Goal: Subscribe to service/newsletter

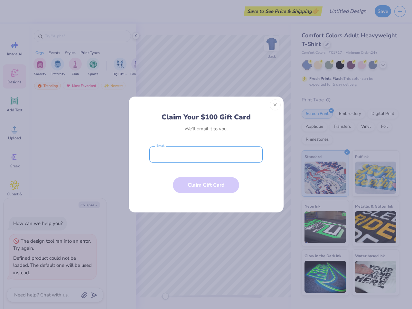
type textarea "x"
click at [206, 154] on input "email" at bounding box center [205, 154] width 113 height 16
click at [275, 105] on button "Close" at bounding box center [275, 104] width 11 height 11
